Goal: Information Seeking & Learning: Learn about a topic

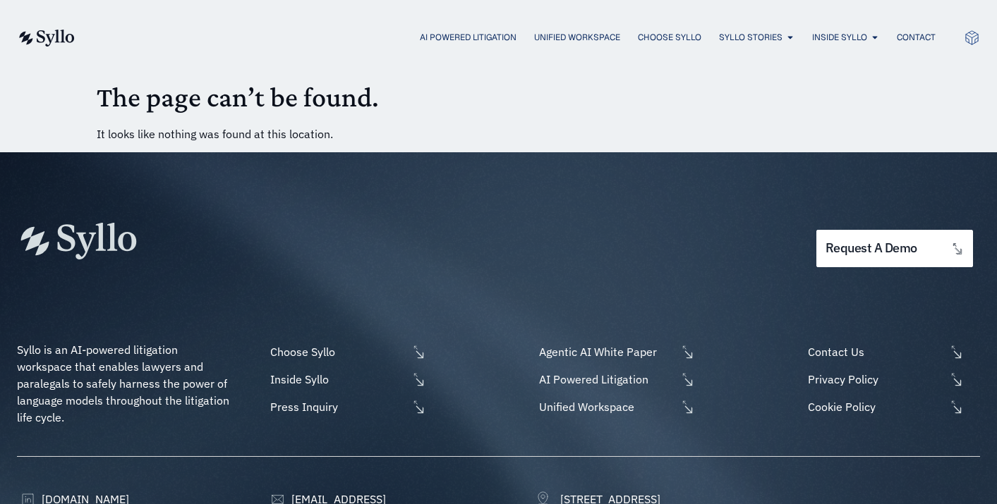
click at [80, 246] on img at bounding box center [77, 241] width 120 height 36
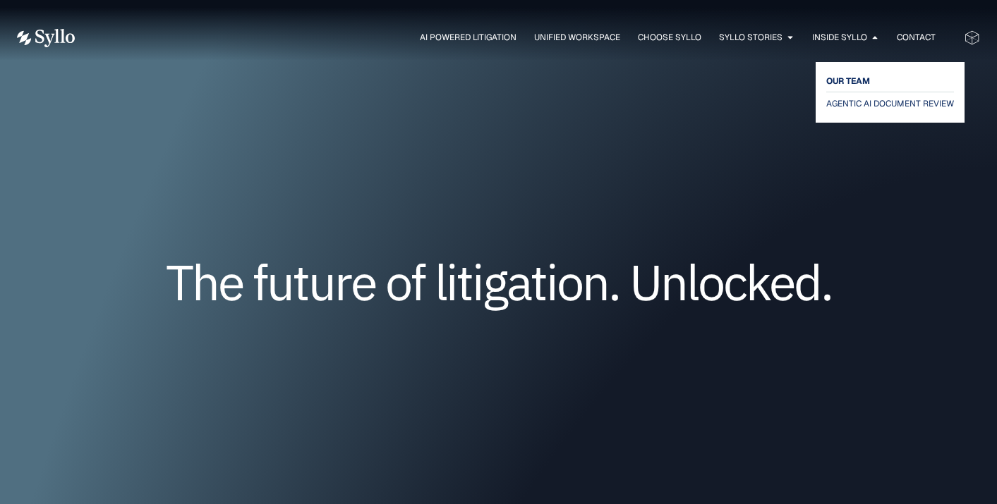
click at [846, 75] on span "OUR TEAM" at bounding box center [848, 81] width 44 height 17
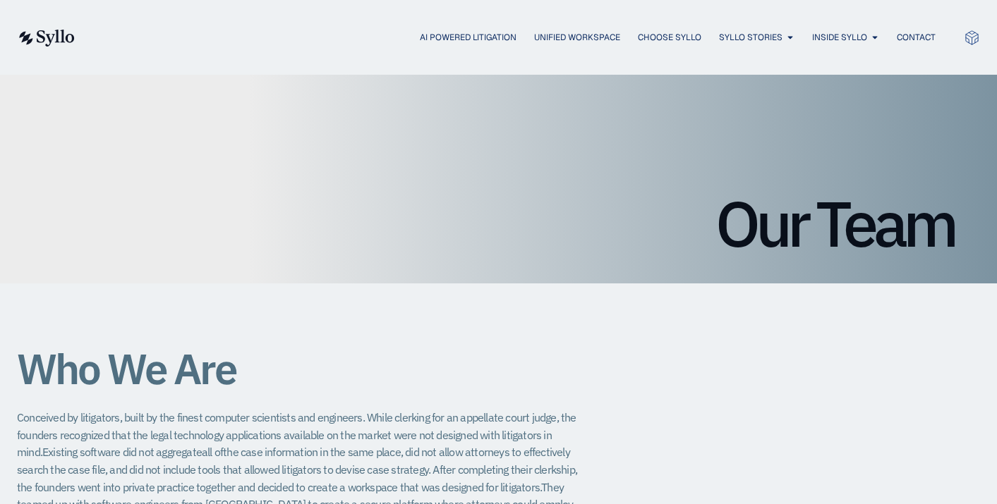
scroll to position [12, 0]
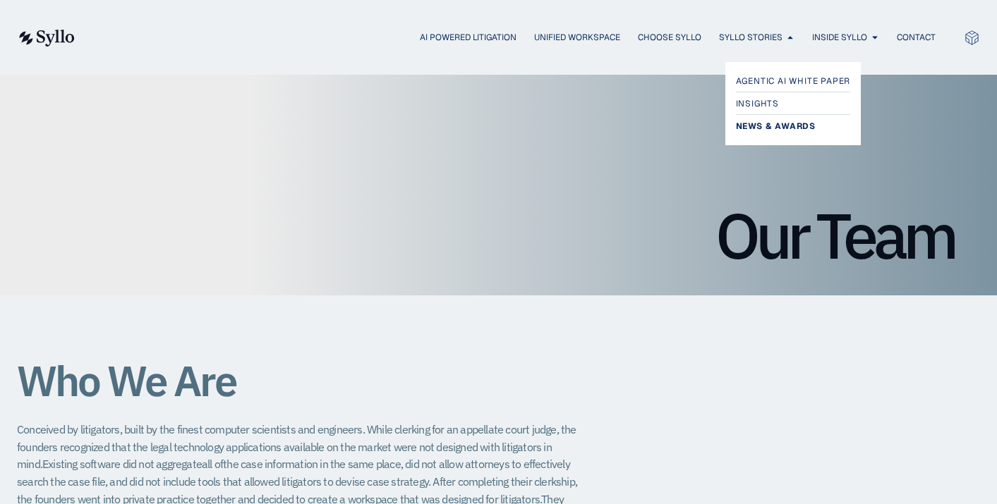
click at [772, 123] on span "News & Awards" at bounding box center [776, 126] width 80 height 17
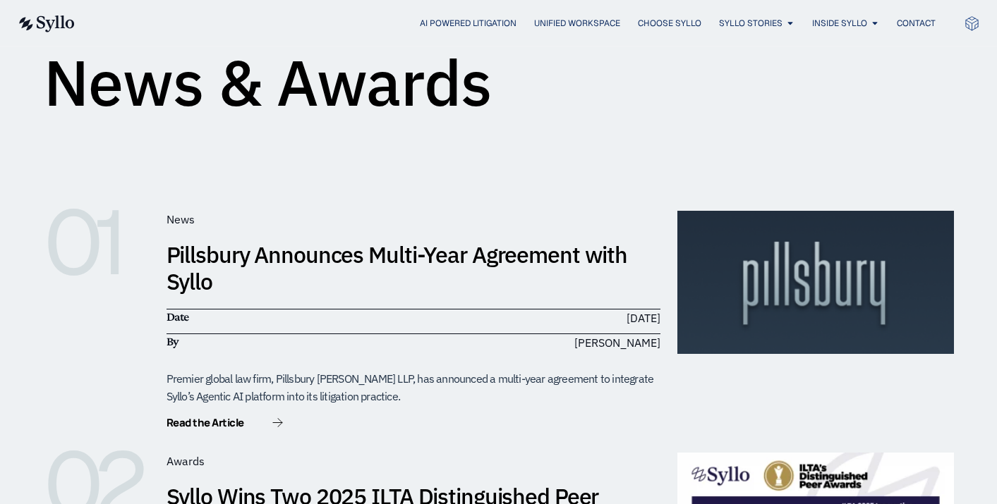
scroll to position [161, 0]
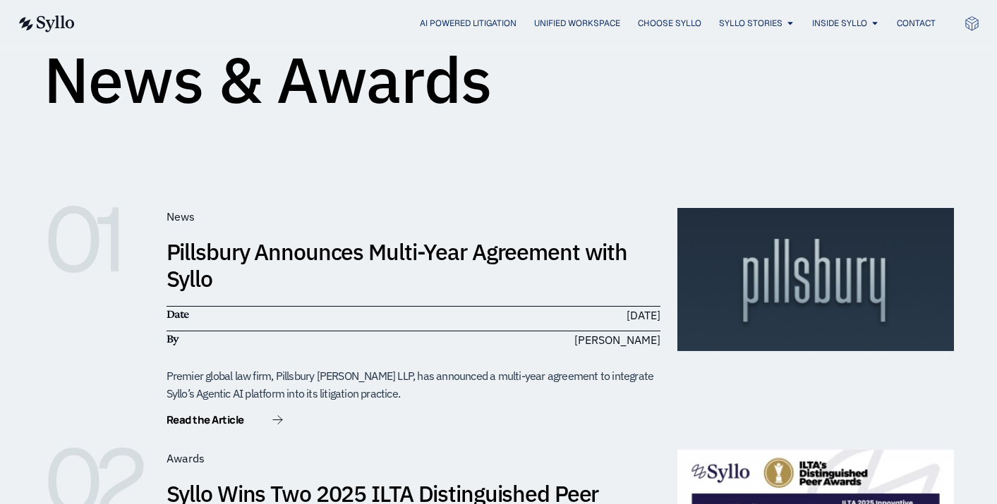
click at [359, 253] on link "Pillsbury Announces Multi-Year Agreement with Syllo" at bounding box center [396, 265] width 461 height 56
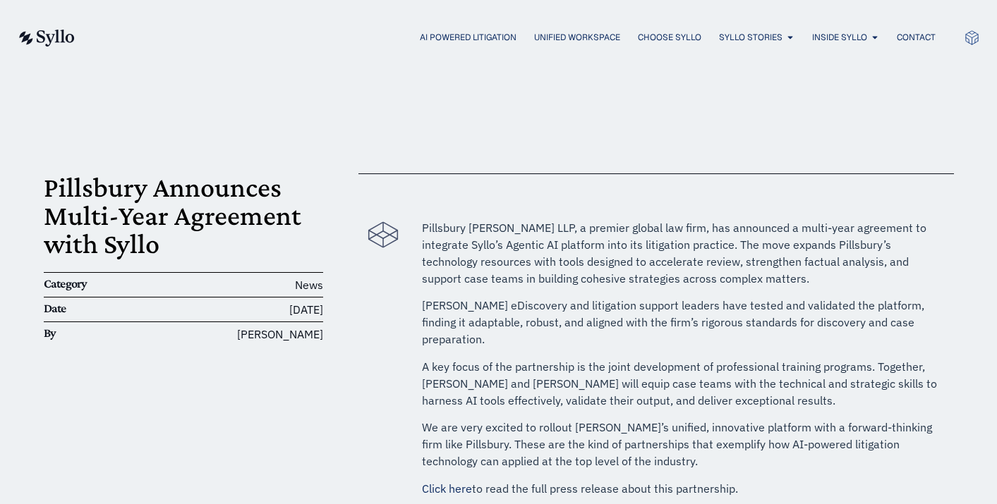
click at [446, 482] on link "Click here" at bounding box center [447, 489] width 50 height 14
